Goal: Contribute content: Add original content to the website for others to see

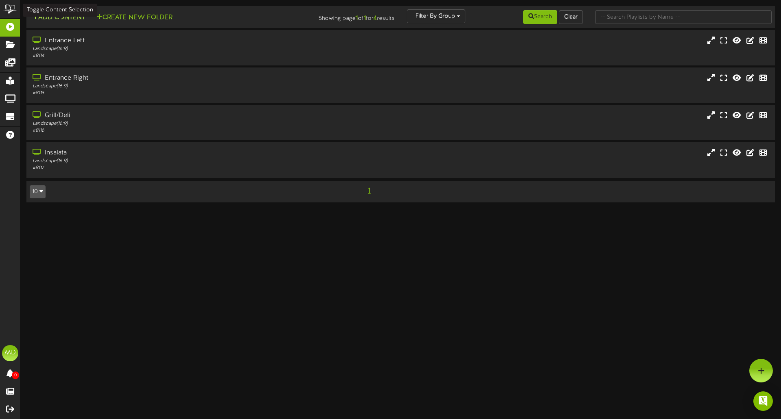
click at [69, 18] on button "Add Content" at bounding box center [59, 18] width 58 height 10
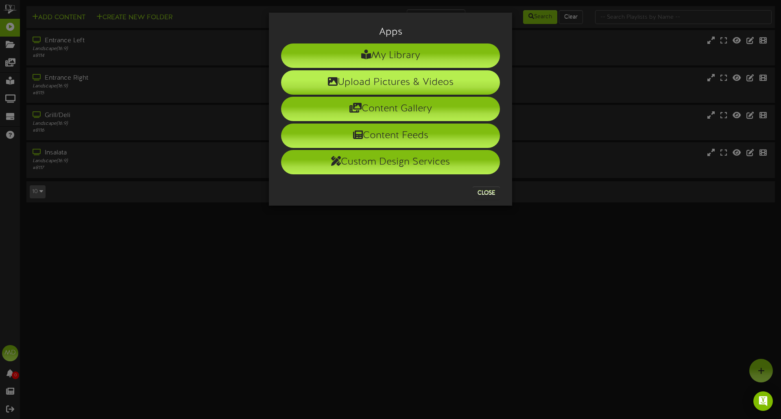
click at [367, 85] on li "Upload Pictures & Videos" at bounding box center [390, 82] width 219 height 24
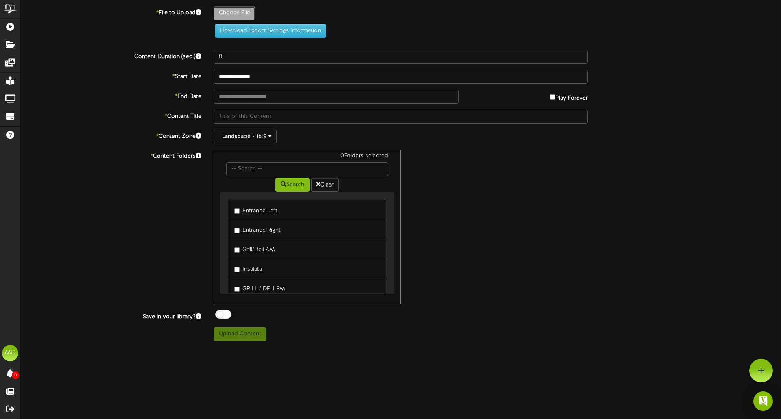
type input "**********"
type input "Seasonal081125"
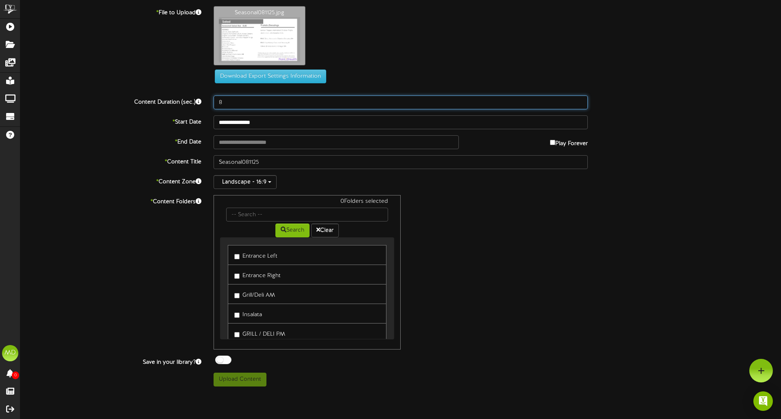
drag, startPoint x: 235, startPoint y: 106, endPoint x: 190, endPoint y: 99, distance: 46.0
click at [190, 99] on div "Content Duration (sec.) 8" at bounding box center [400, 103] width 773 height 14
type input "600"
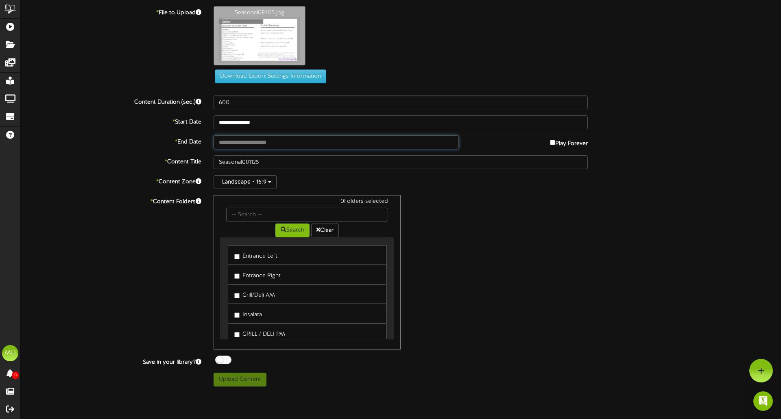
click at [247, 146] on input "text" at bounding box center [336, 142] width 245 height 14
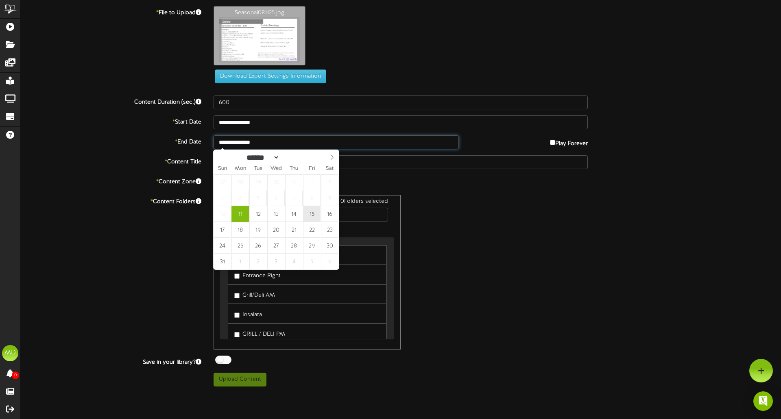
type input "**********"
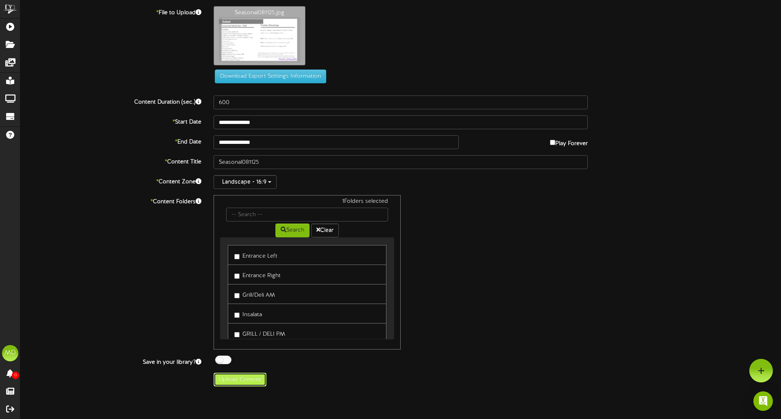
click at [242, 381] on button "Upload Content" at bounding box center [240, 380] width 53 height 14
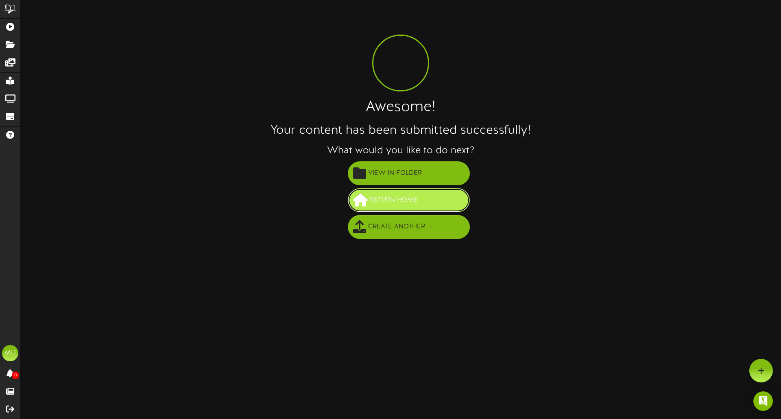
click at [393, 199] on span "Return Home" at bounding box center [394, 200] width 52 height 13
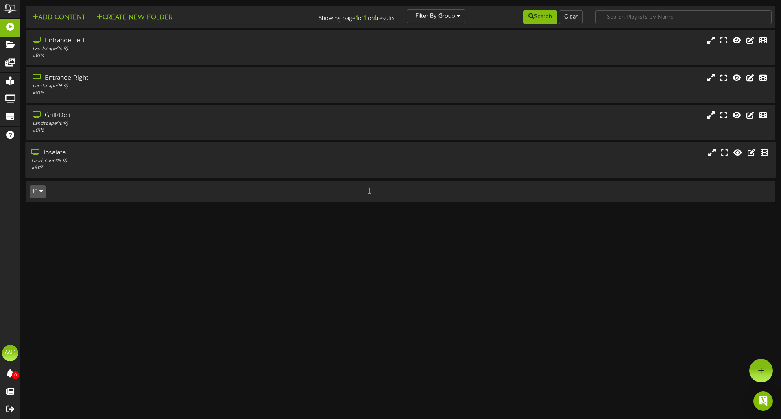
click at [111, 166] on div "# 8117" at bounding box center [181, 168] width 301 height 7
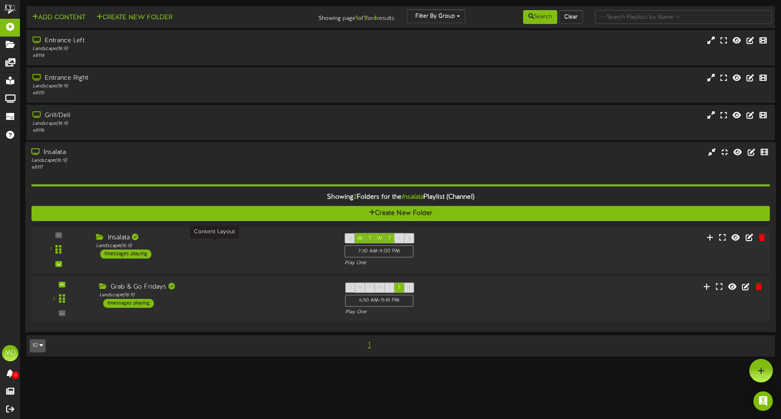
click at [195, 246] on div "Landscape ( 16:9 )" at bounding box center [214, 246] width 236 height 7
